Goal: Task Accomplishment & Management: Use online tool/utility

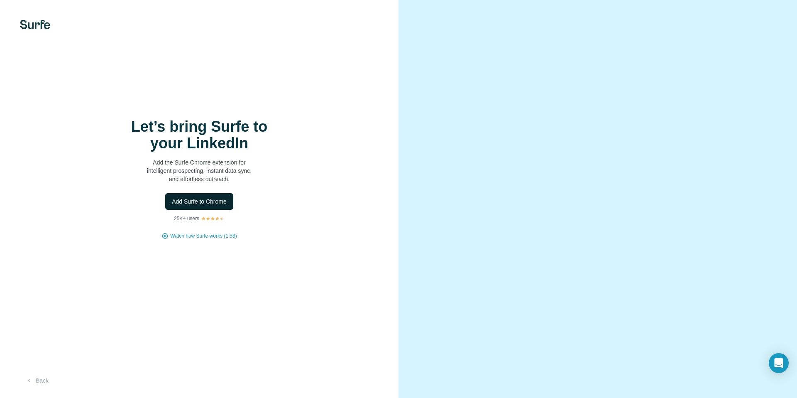
click at [223, 203] on span "Add Surfe to Chrome" at bounding box center [199, 201] width 55 height 8
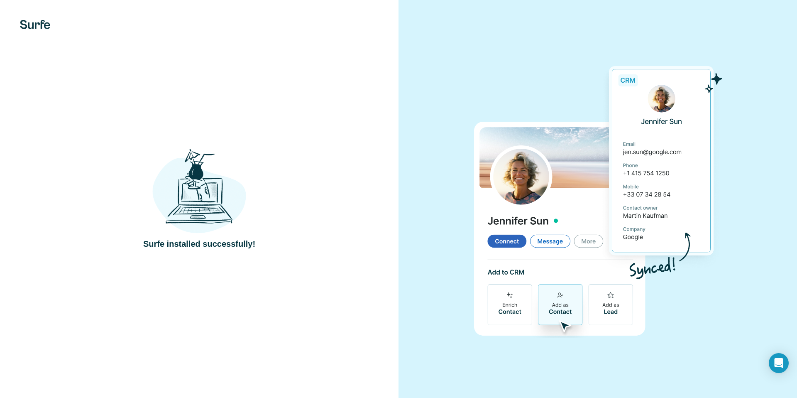
click at [305, 153] on div "Surfe installed successfully!" at bounding box center [199, 199] width 365 height 102
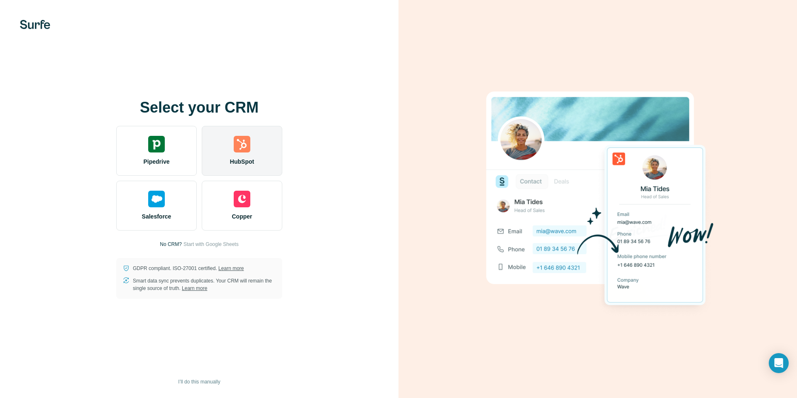
click at [243, 152] on img at bounding box center [242, 144] width 17 height 17
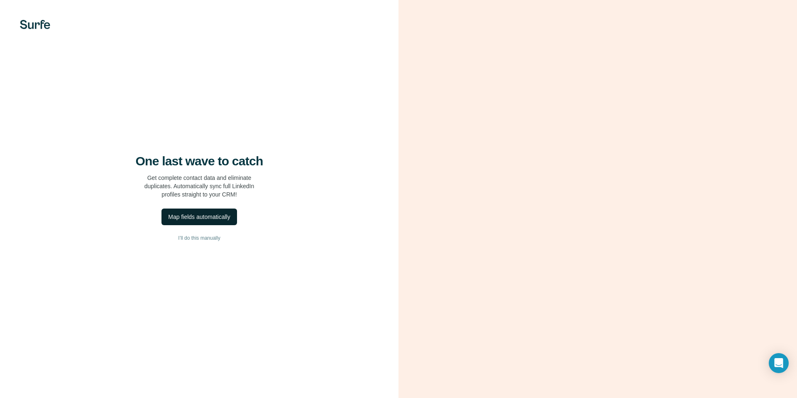
click at [209, 218] on div "Map fields automatically" at bounding box center [199, 217] width 62 height 8
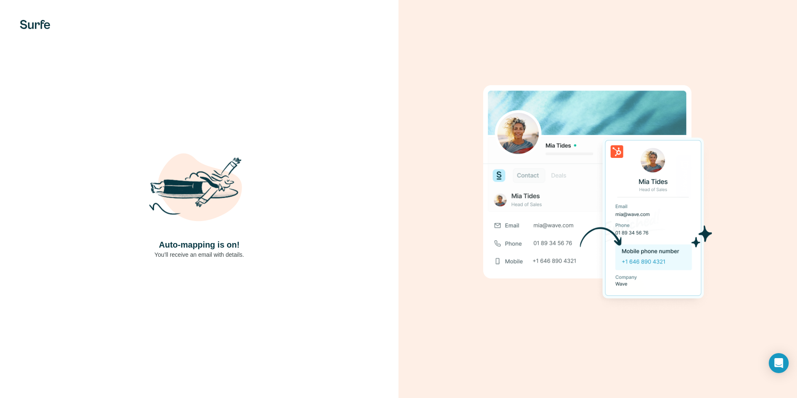
click at [240, 223] on img at bounding box center [200, 189] width 100 height 100
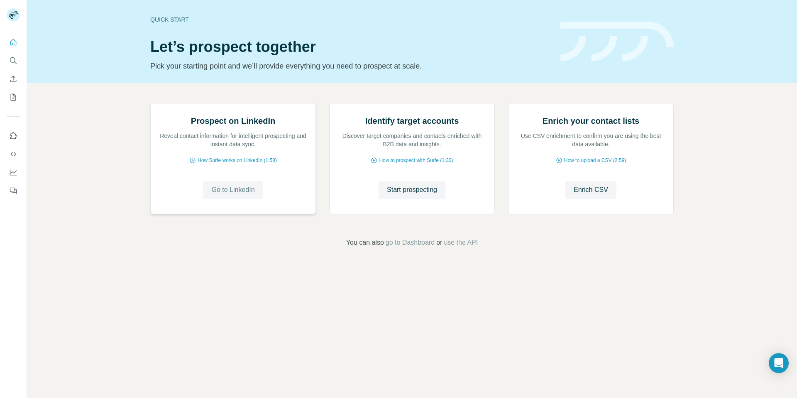
click at [248, 195] on span "Go to LinkedIn" at bounding box center [232, 190] width 43 height 10
click at [250, 164] on span "How Surfe works on LinkedIn (1:58)" at bounding box center [237, 160] width 79 height 7
